Goal: Information Seeking & Learning: Learn about a topic

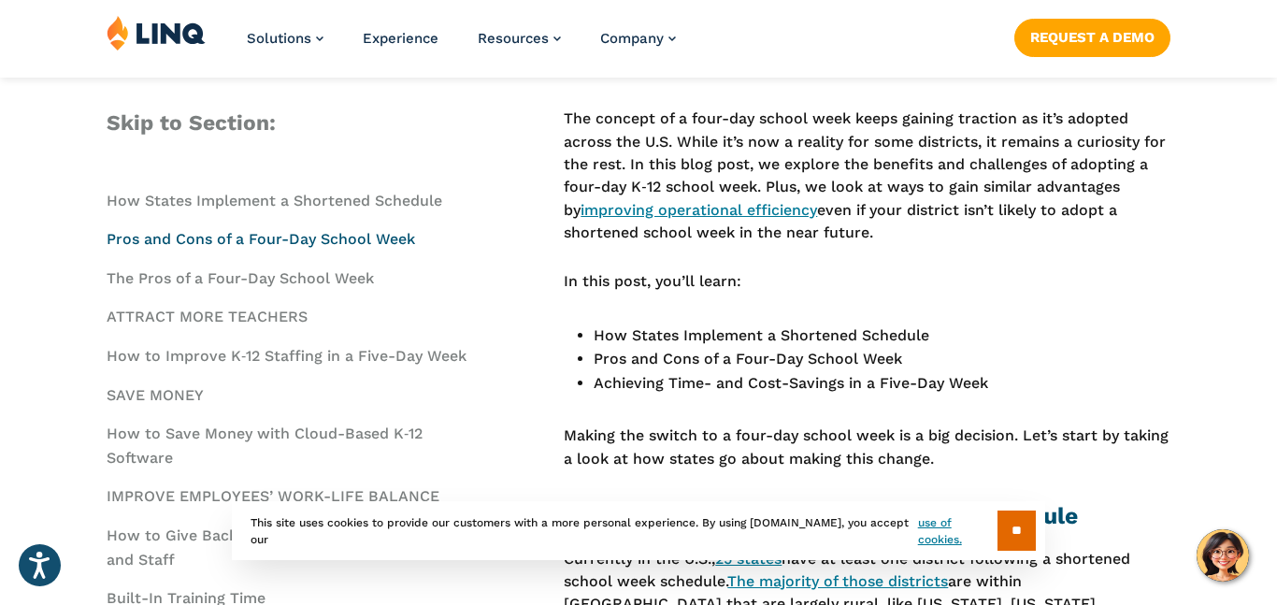
click at [390, 237] on link "Pros and Cons of a Four-Day School Week" at bounding box center [261, 239] width 309 height 18
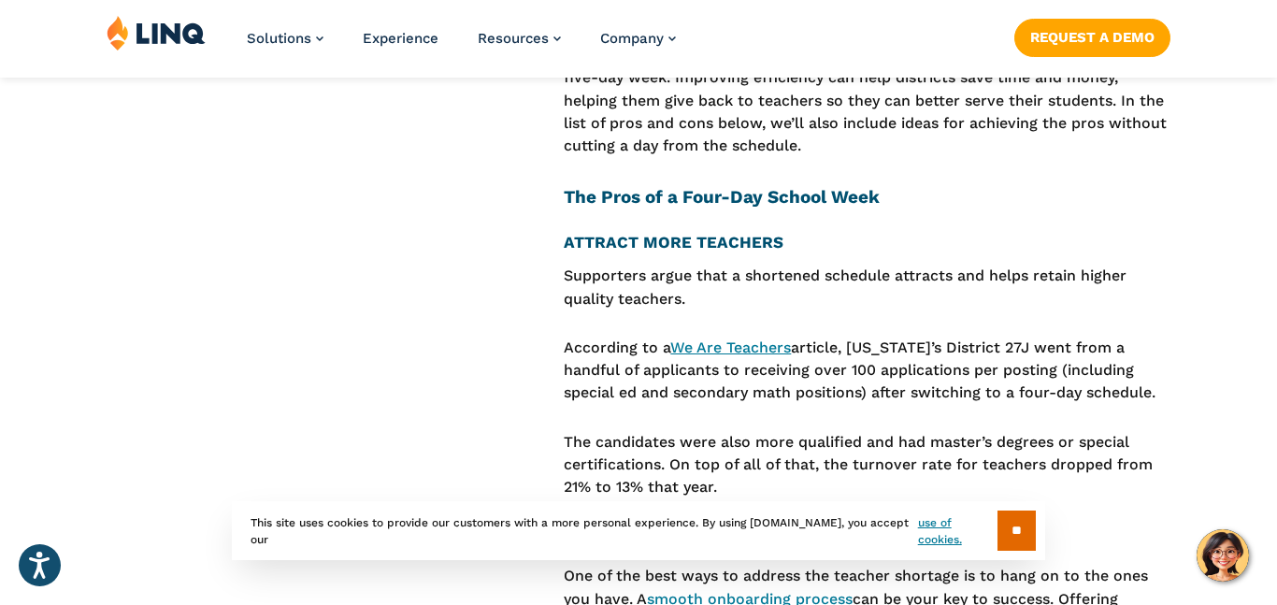
scroll to position [2433, 0]
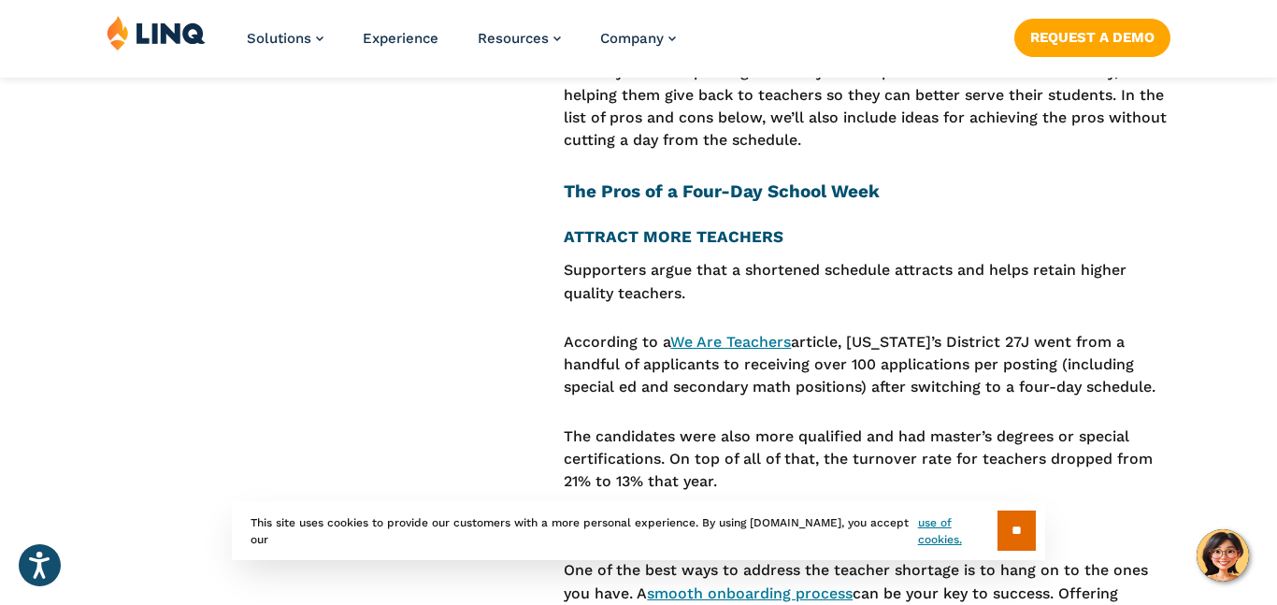
drag, startPoint x: 554, startPoint y: 193, endPoint x: 780, endPoint y: 196, distance: 226.3
copy h4 "A TTRACT MORE TEACHERS"
click at [826, 227] on h4 "A TTRACT MORE TEACHERS" at bounding box center [867, 237] width 607 height 21
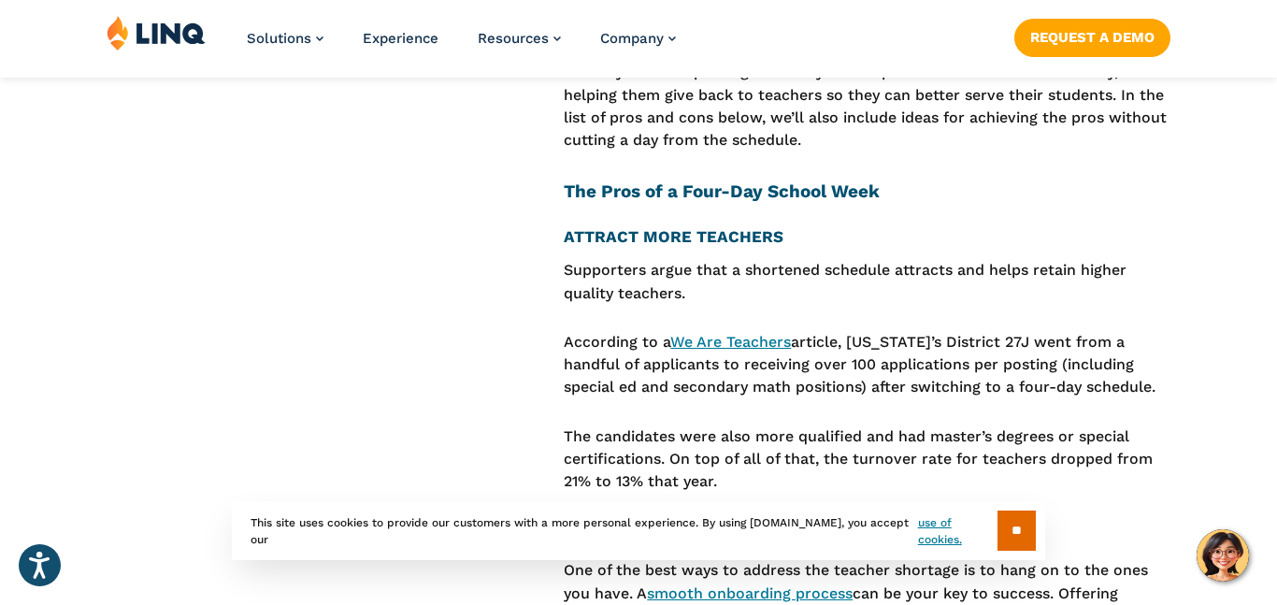
drag, startPoint x: 555, startPoint y: 231, endPoint x: 694, endPoint y: 255, distance: 141.4
copy p "Supporters argue that a shortened schedule attracts and helps retain higher qua…"
click at [826, 259] on p "Supporters argue that a shortened schedule attracts and helps retain higher qua…" at bounding box center [867, 282] width 607 height 46
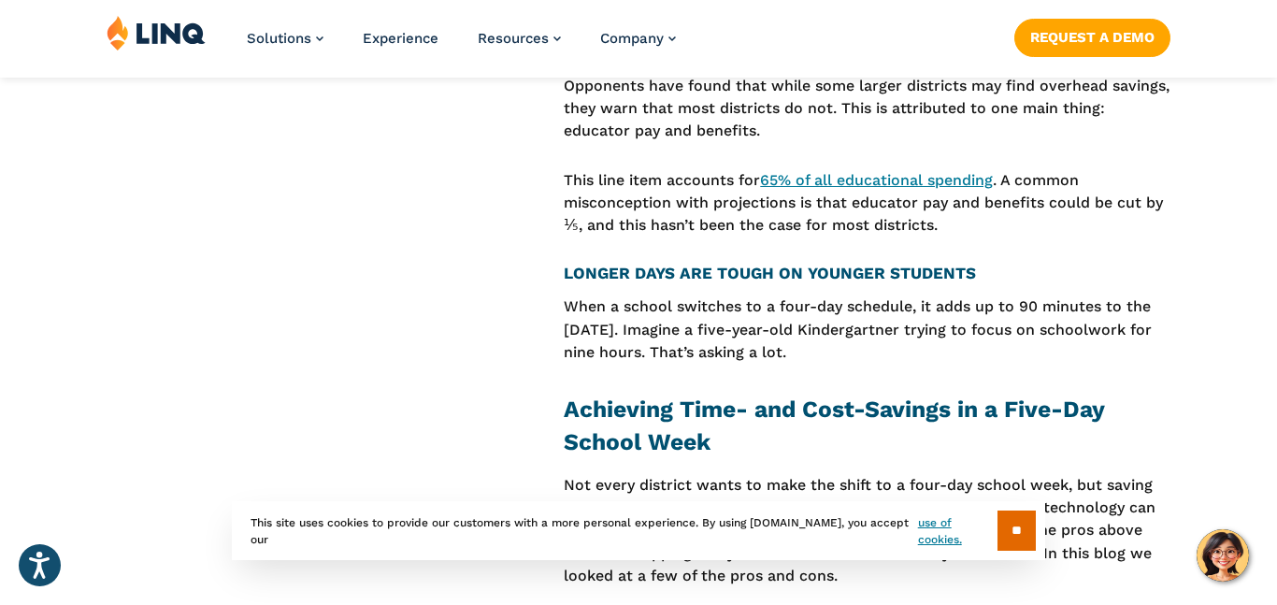
scroll to position [5058, 0]
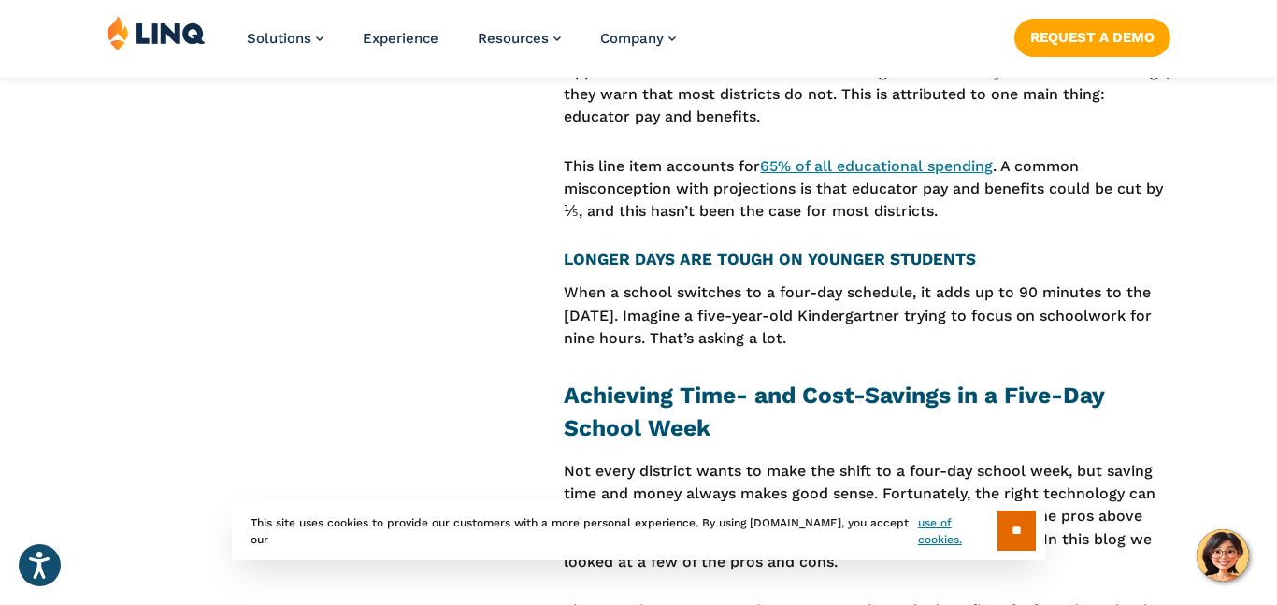
drag, startPoint x: 555, startPoint y: 218, endPoint x: 844, endPoint y: 265, distance: 293.6
copy p "When a school switches to a four-day schedule, it adds up to 90 minutes to the …"
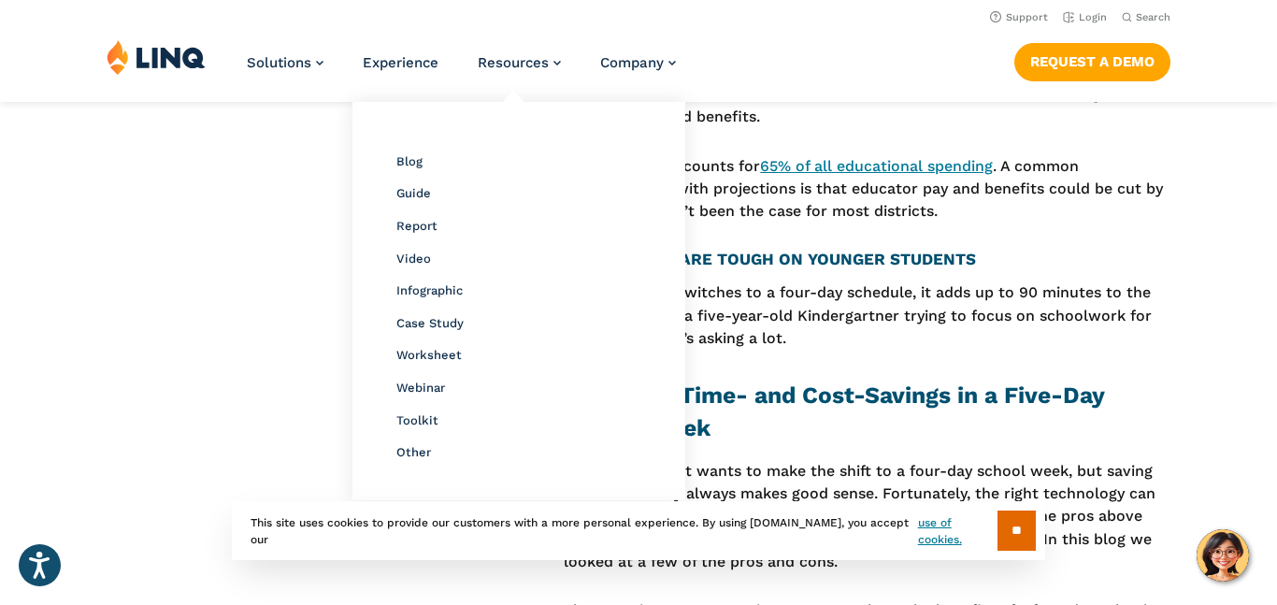
scroll to position [617, 0]
